Goal: Information Seeking & Learning: Learn about a topic

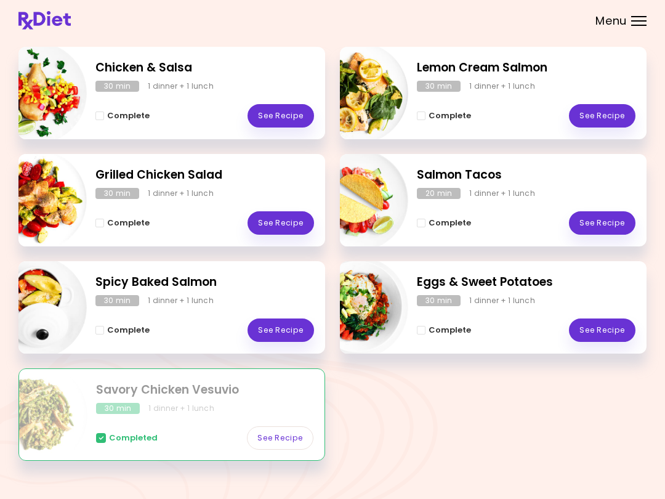
scroll to position [196, 0]
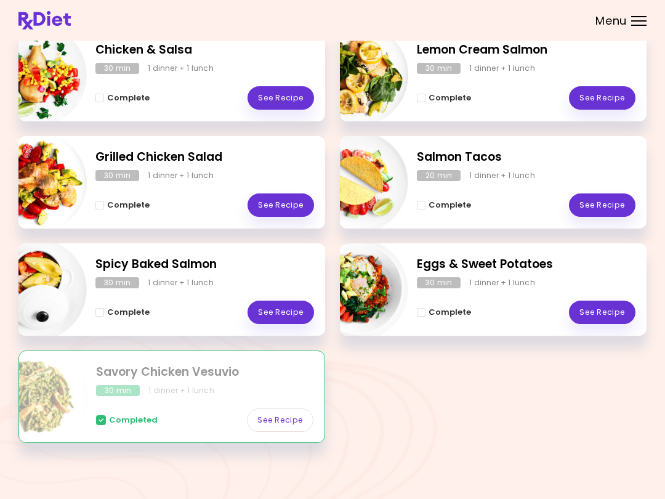
click at [288, 304] on link "See Recipe" at bounding box center [281, 311] width 67 height 23
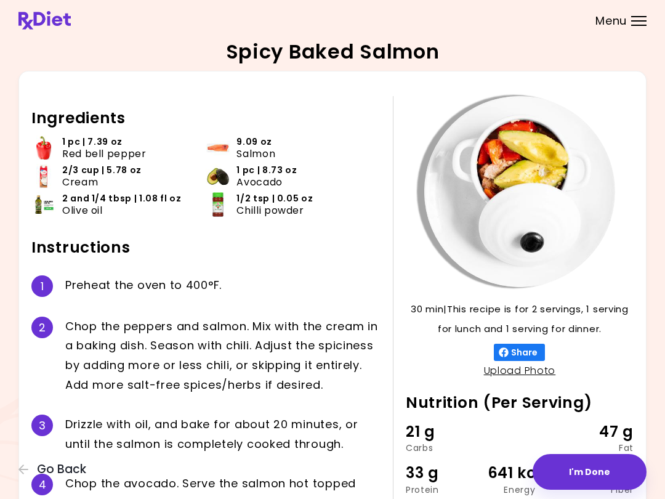
click at [22, 471] on icon "button" at bounding box center [23, 469] width 11 height 11
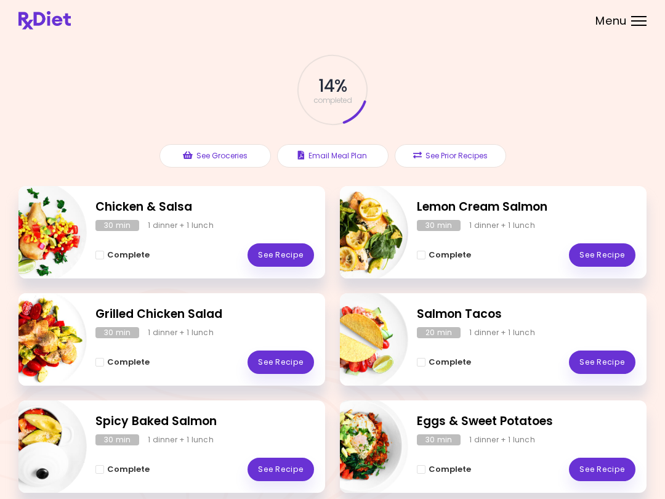
scroll to position [38, 0]
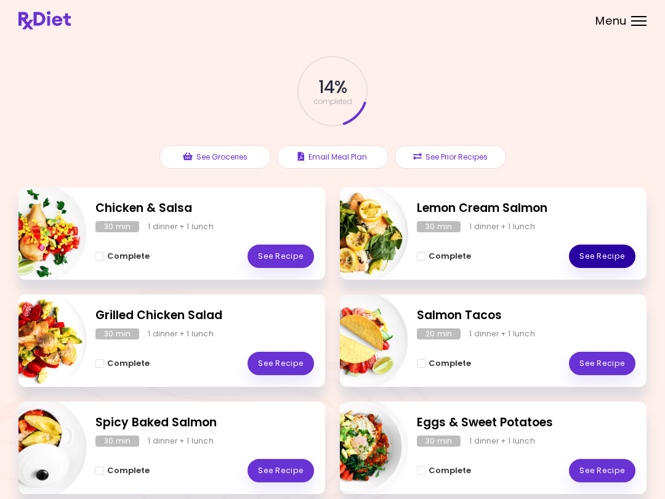
click at [498, 254] on link "See Recipe" at bounding box center [602, 255] width 67 height 23
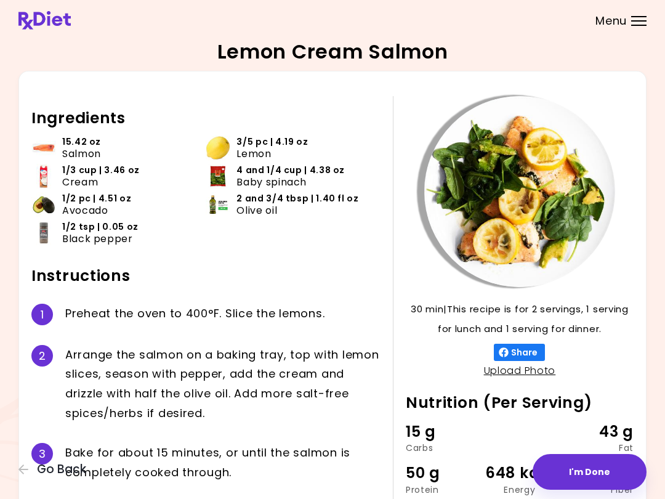
click at [7, 471] on div "Lemon Cream Salmon 30 min 30 min | This recipe is for 2 servings, 1 serving for…" at bounding box center [332, 318] width 665 height 637
click at [20, 475] on icon "button" at bounding box center [23, 469] width 11 height 11
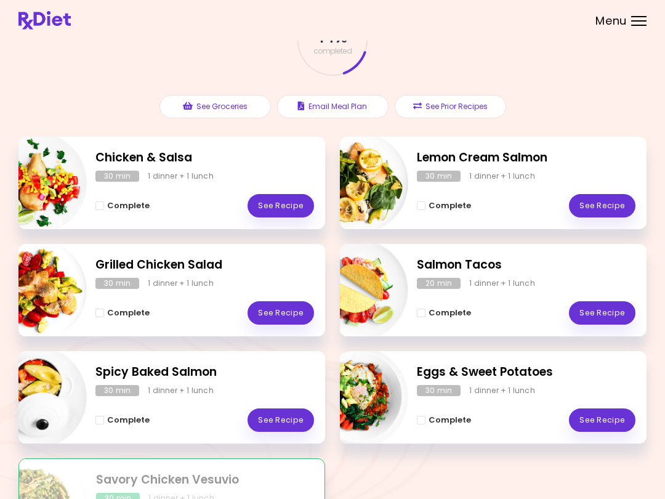
scroll to position [89, 0]
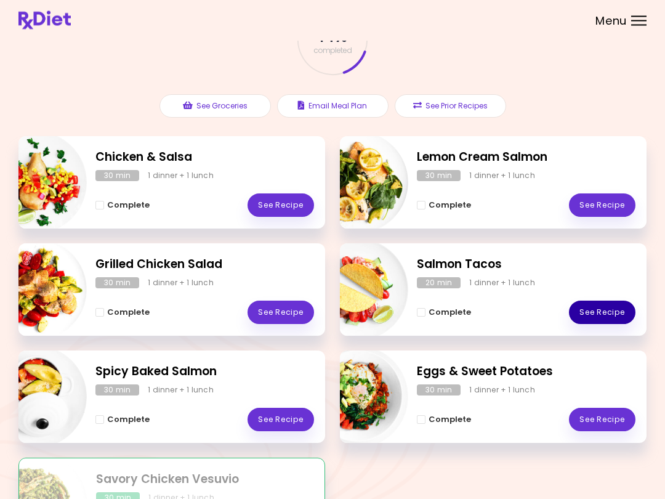
click at [498, 307] on link "See Recipe" at bounding box center [602, 312] width 67 height 23
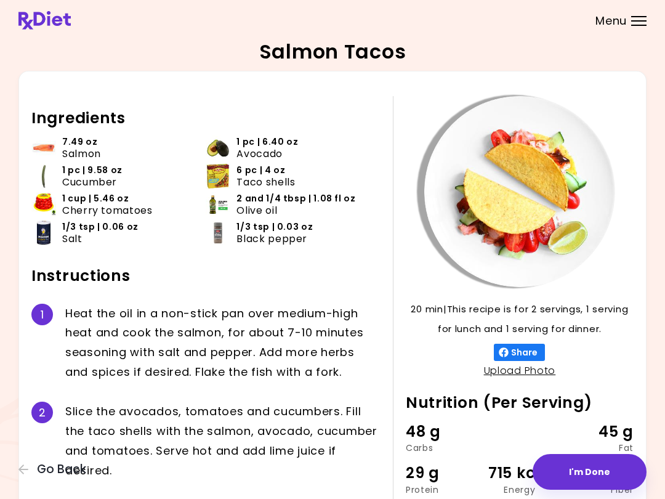
click at [26, 474] on icon "button" at bounding box center [23, 469] width 11 height 11
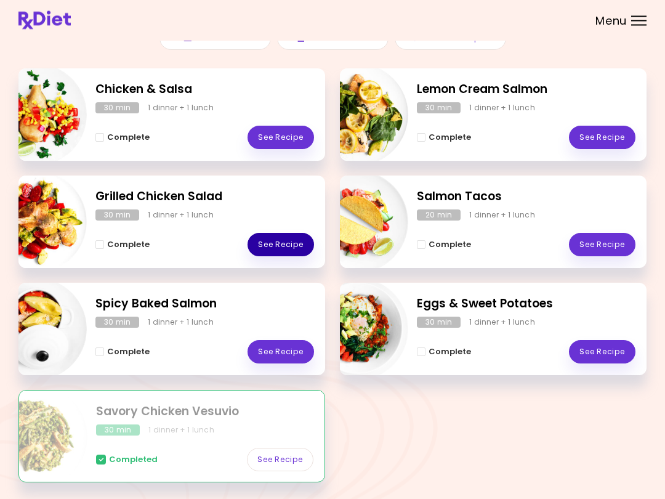
scroll to position [157, 0]
click at [498, 350] on link "See Recipe" at bounding box center [602, 351] width 67 height 23
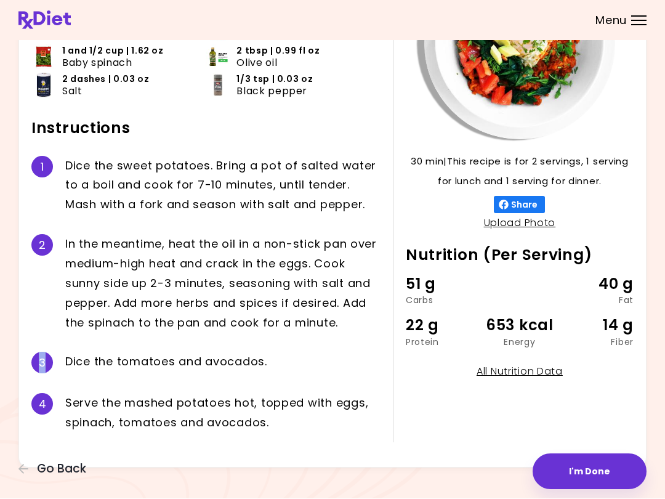
scroll to position [151, 0]
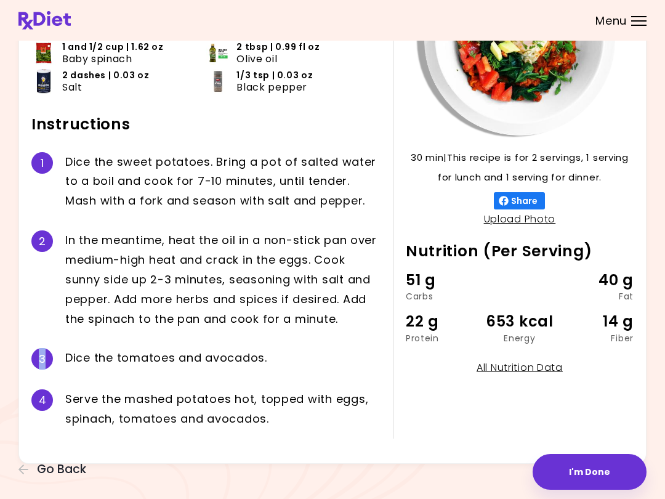
click at [28, 472] on icon "button" at bounding box center [23, 469] width 11 height 11
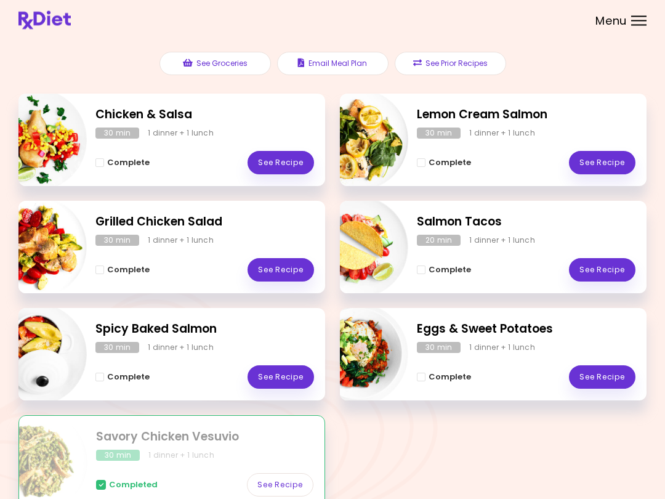
scroll to position [132, 0]
click at [498, 164] on link "See Recipe" at bounding box center [602, 162] width 67 height 23
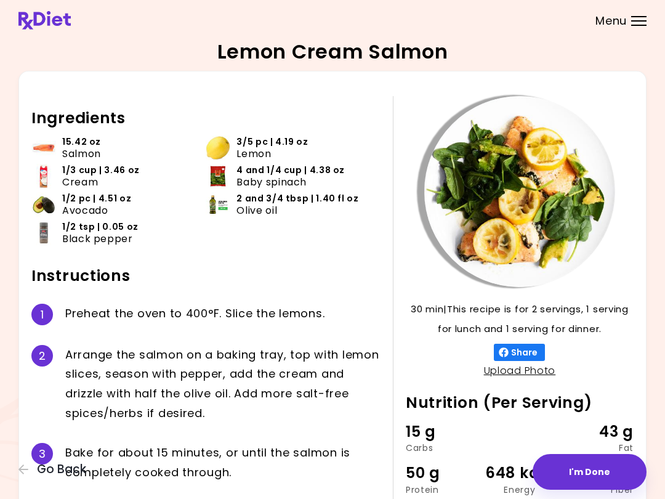
click at [25, 466] on icon "button" at bounding box center [23, 469] width 11 height 11
